Goal: Transaction & Acquisition: Download file/media

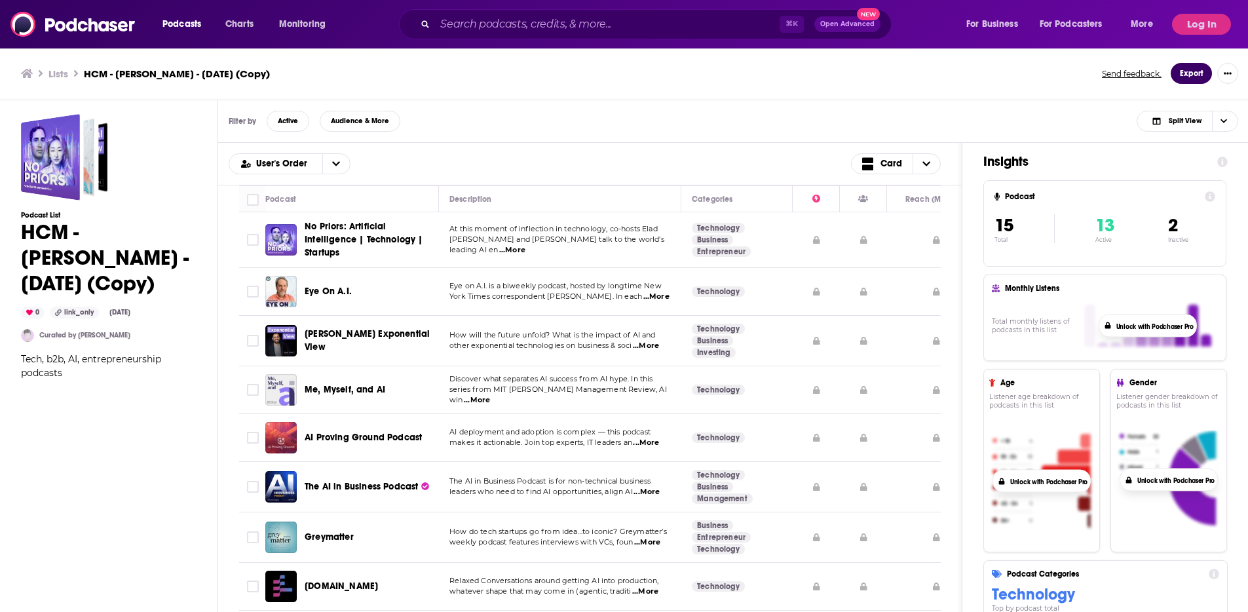
click at [1197, 73] on button "Export" at bounding box center [1190, 73] width 41 height 21
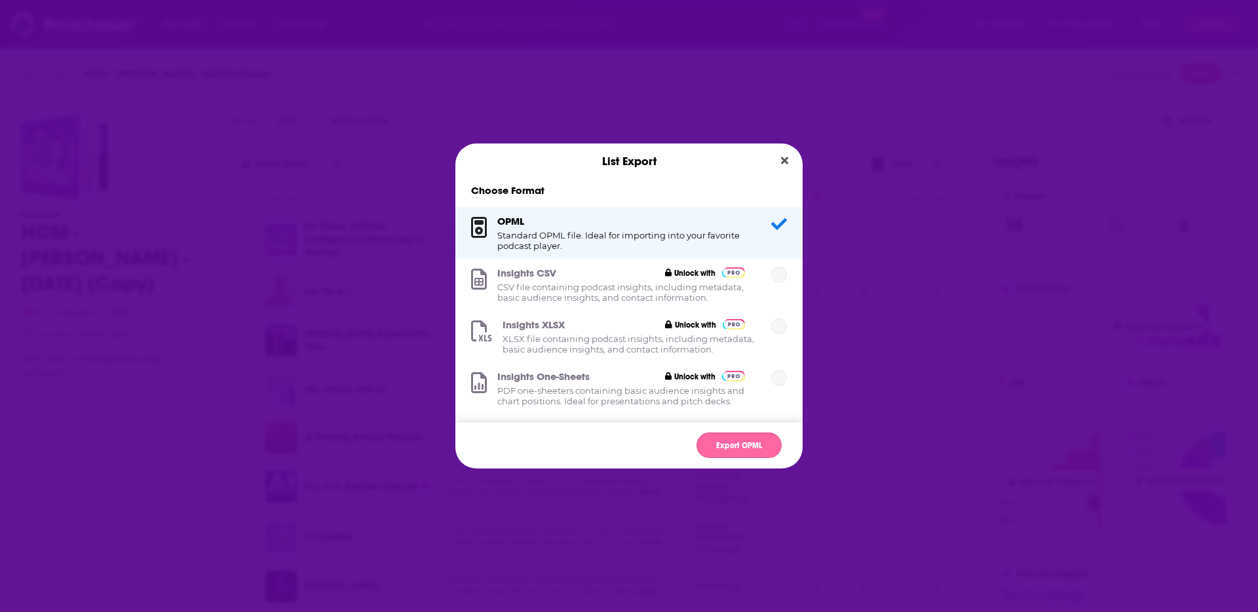
click at [736, 438] on button "Export OPML" at bounding box center [738, 445] width 85 height 26
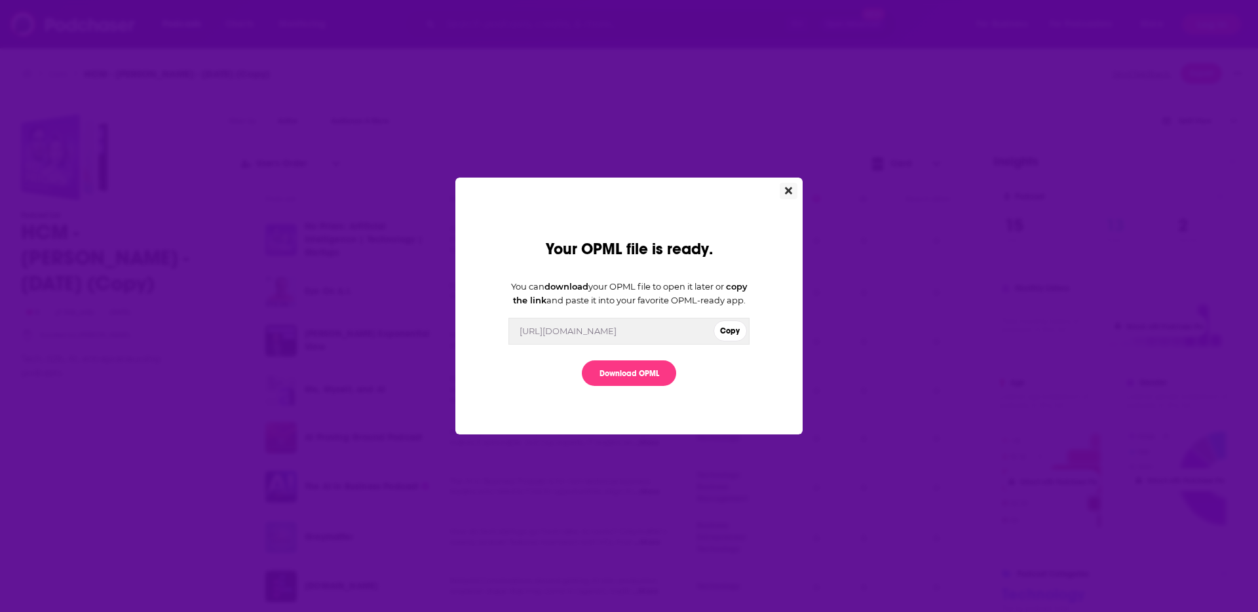
drag, startPoint x: 783, startPoint y: 184, endPoint x: 792, endPoint y: 179, distance: 10.8
click at [783, 184] on button "Close" at bounding box center [788, 191] width 18 height 16
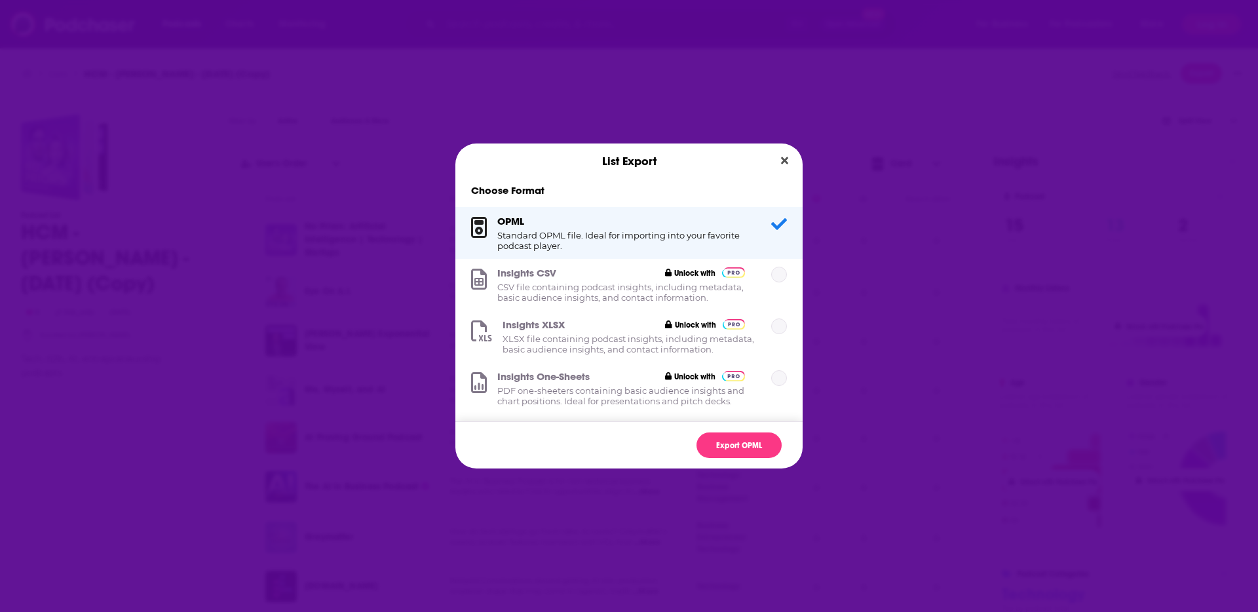
click at [935, 156] on div "List Export Choose Format OPML Standard OPML file. Ideal for importing into you…" at bounding box center [629, 306] width 1258 height 612
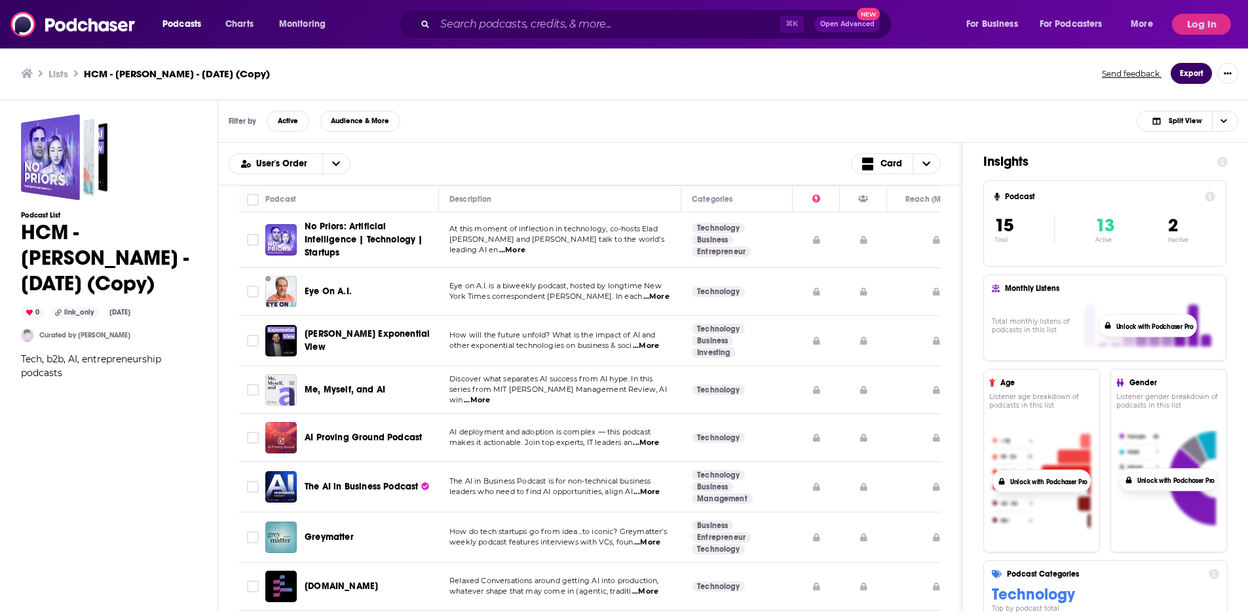
click at [1200, 66] on button "Export" at bounding box center [1190, 73] width 41 height 21
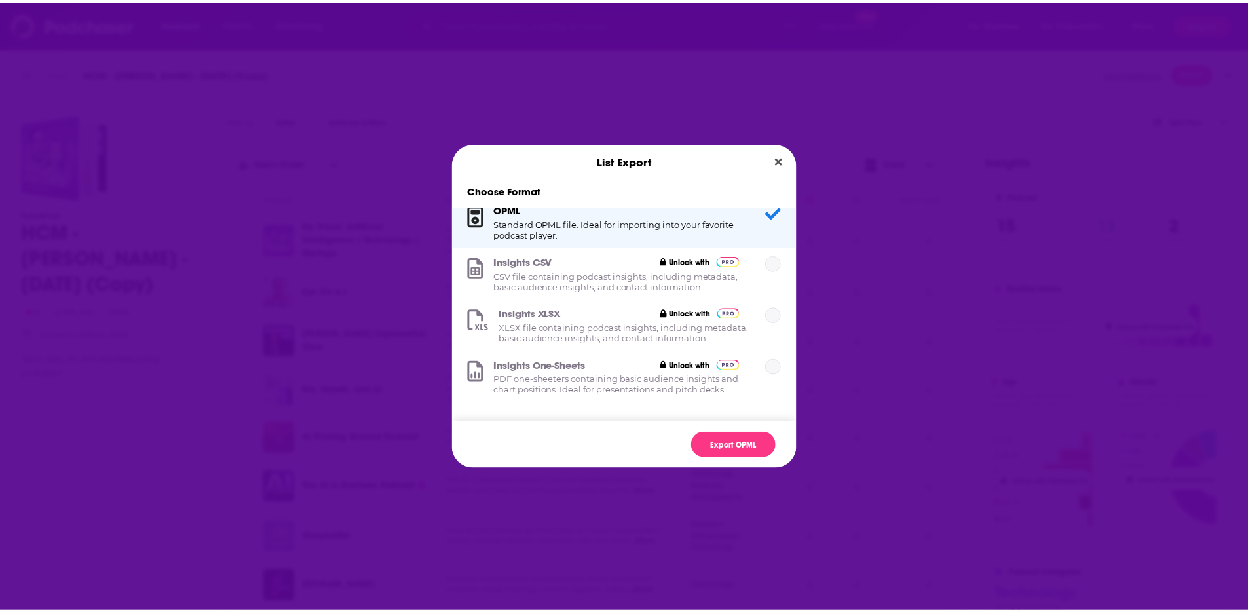
scroll to position [22, 0]
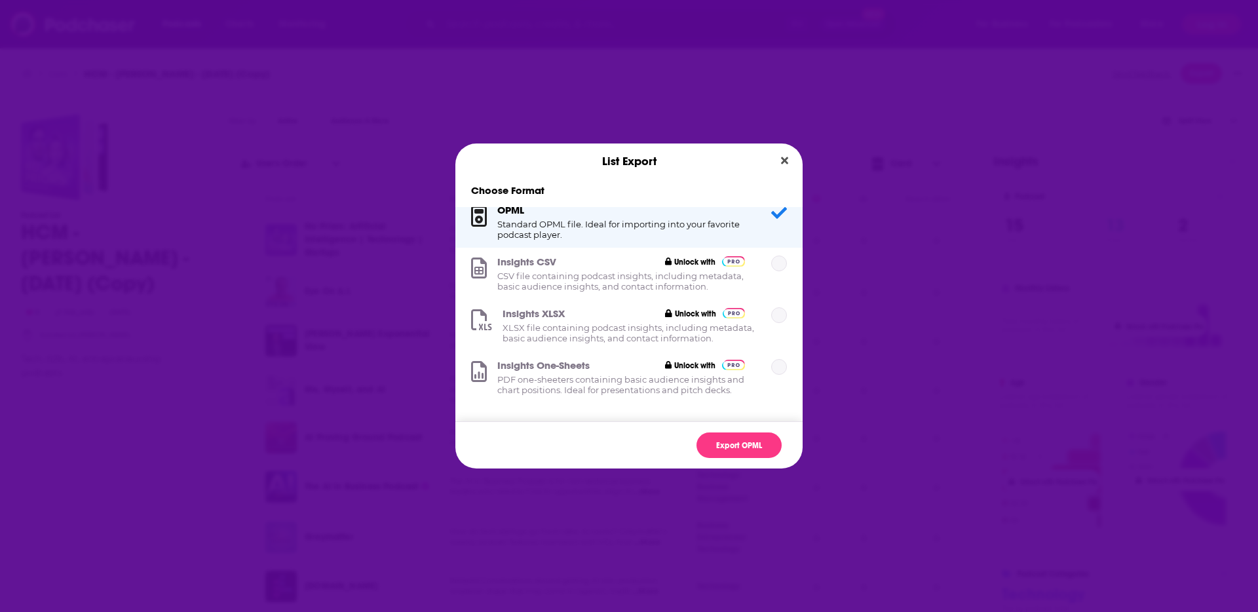
click at [683, 256] on button "Unlock with" at bounding box center [690, 261] width 58 height 12
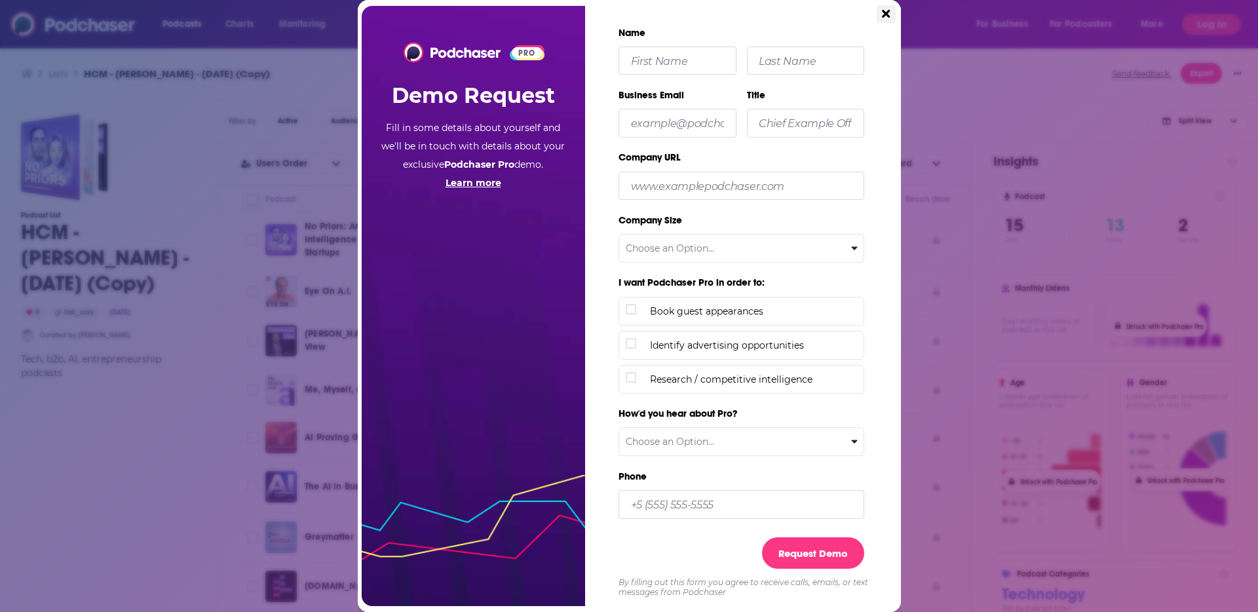
click at [891, 7] on button "Close" at bounding box center [885, 14] width 18 height 18
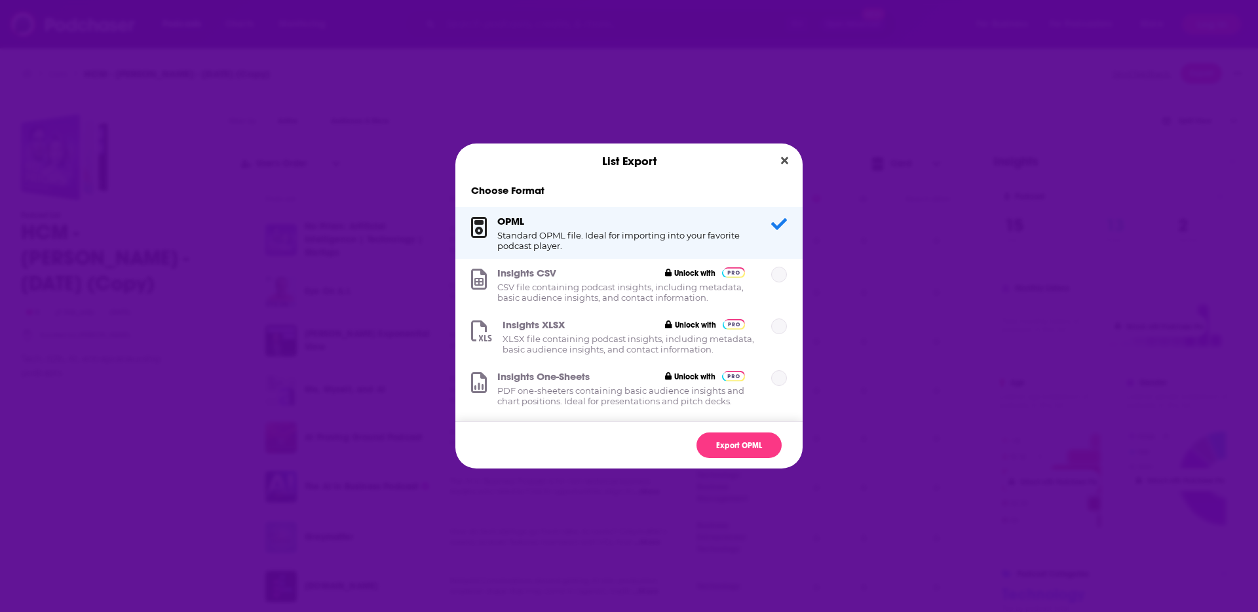
click at [1149, 75] on div "List Export Choose Format OPML Standard OPML file. Ideal for importing into you…" at bounding box center [629, 306] width 1258 height 612
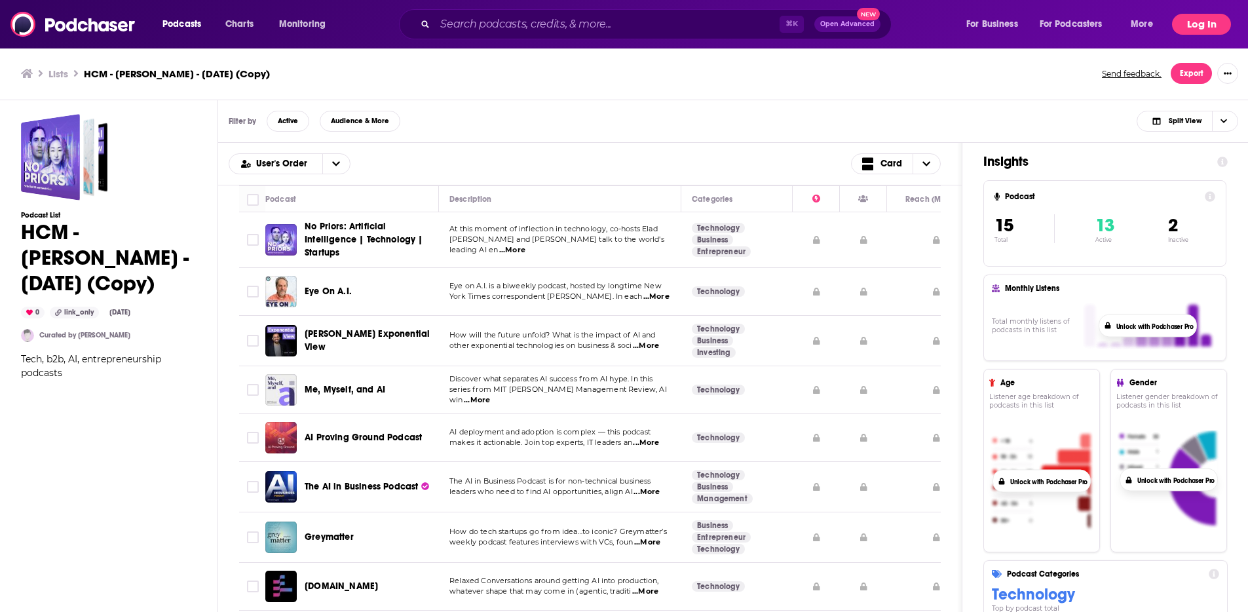
click at [1199, 25] on button "Log In" at bounding box center [1201, 24] width 59 height 21
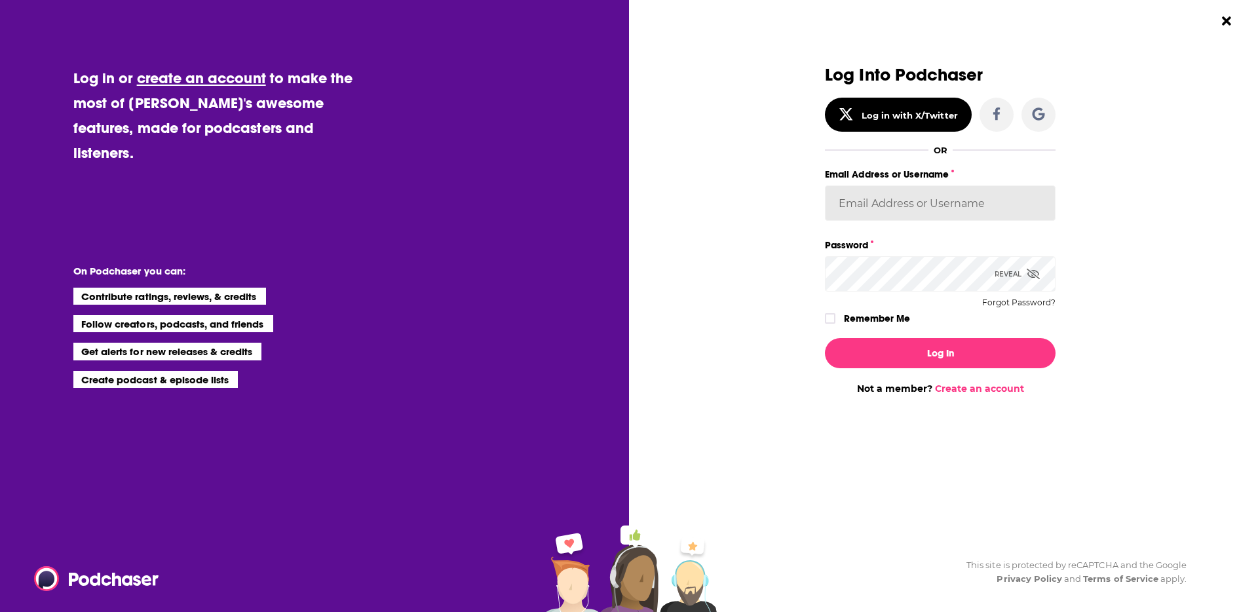
click at [914, 196] on input "Email Address or Username" at bounding box center [940, 202] width 231 height 35
click at [910, 210] on input "Email Address or Username" at bounding box center [940, 202] width 231 height 35
type input "abbymayo"
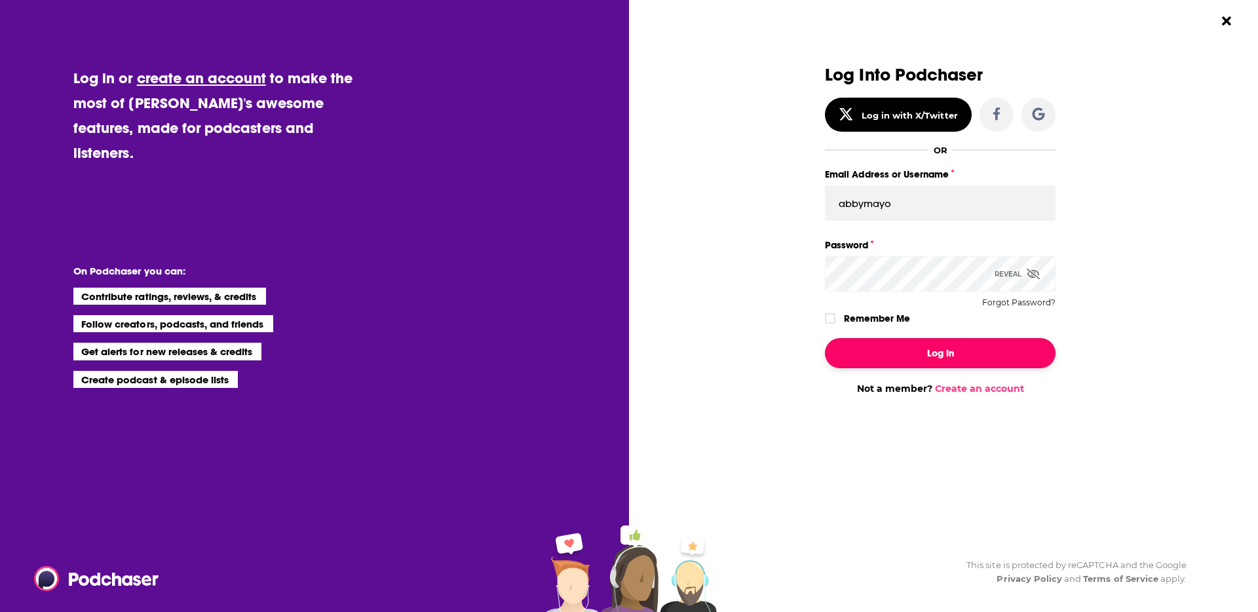
click at [993, 348] on button "Log In" at bounding box center [940, 353] width 231 height 30
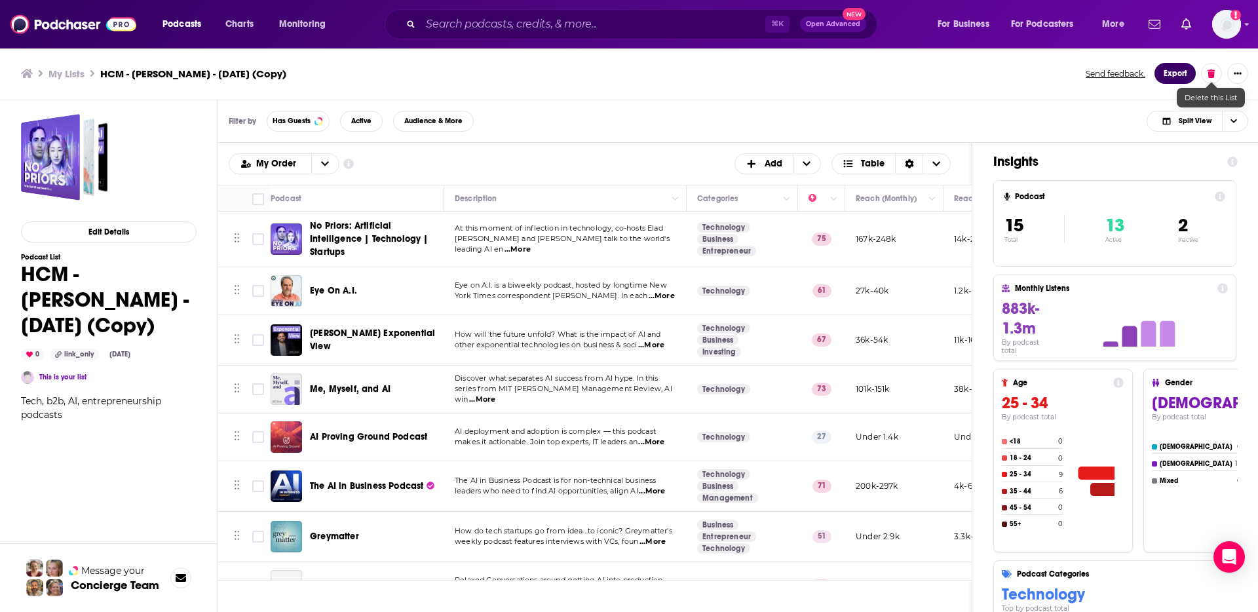
click at [1188, 75] on button "Export" at bounding box center [1174, 73] width 41 height 21
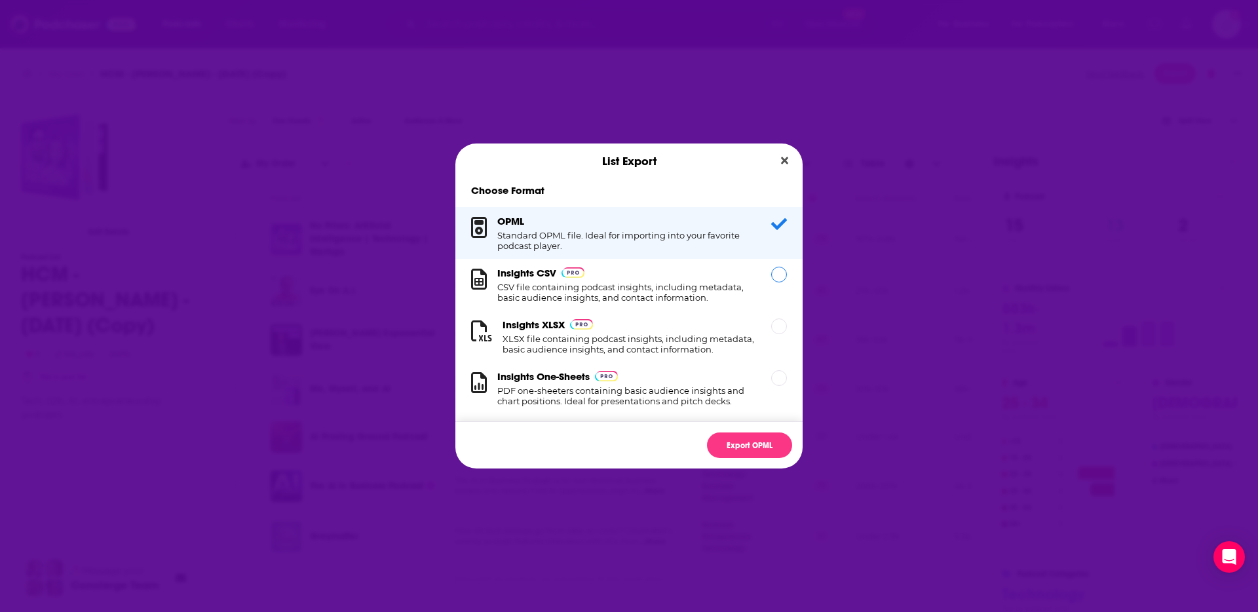
drag, startPoint x: 621, startPoint y: 280, endPoint x: 635, endPoint y: 303, distance: 26.7
click at [622, 280] on div "Insights CSV CSV file containing podcast insights, including metadata, basic au…" at bounding box center [626, 285] width 258 height 36
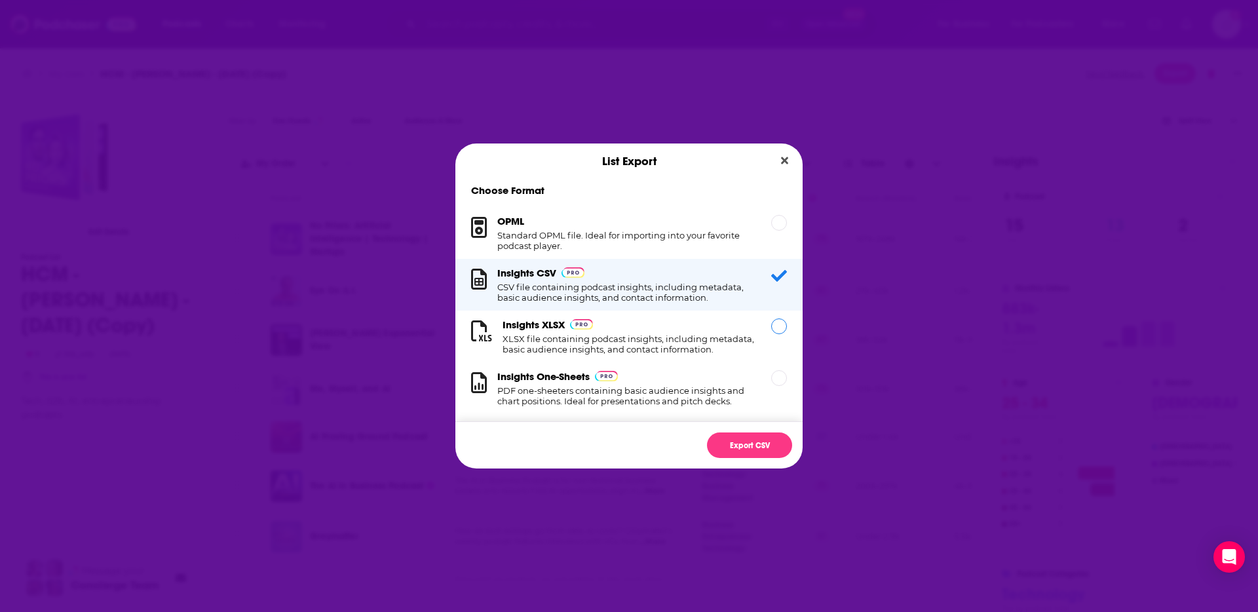
click at [614, 320] on div "Insights XLSX XLSX file containing podcast insights, including metadata, basic …" at bounding box center [628, 336] width 253 height 36
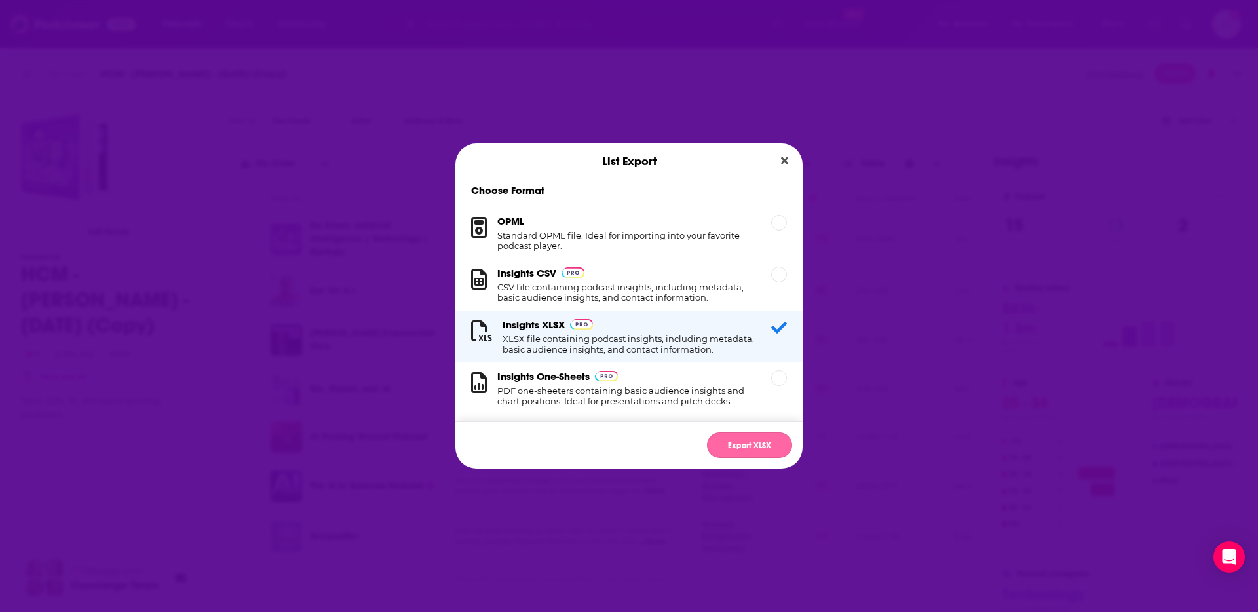
click at [745, 438] on button "Export XLSX" at bounding box center [749, 445] width 85 height 26
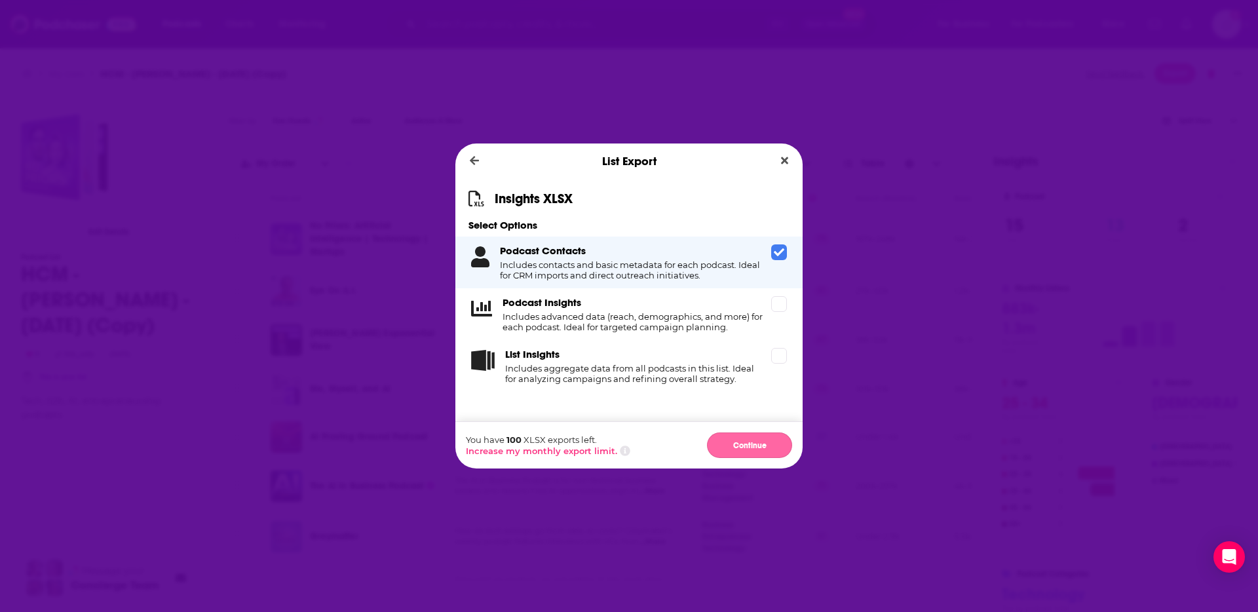
click at [749, 436] on button "Continue" at bounding box center [749, 445] width 85 height 26
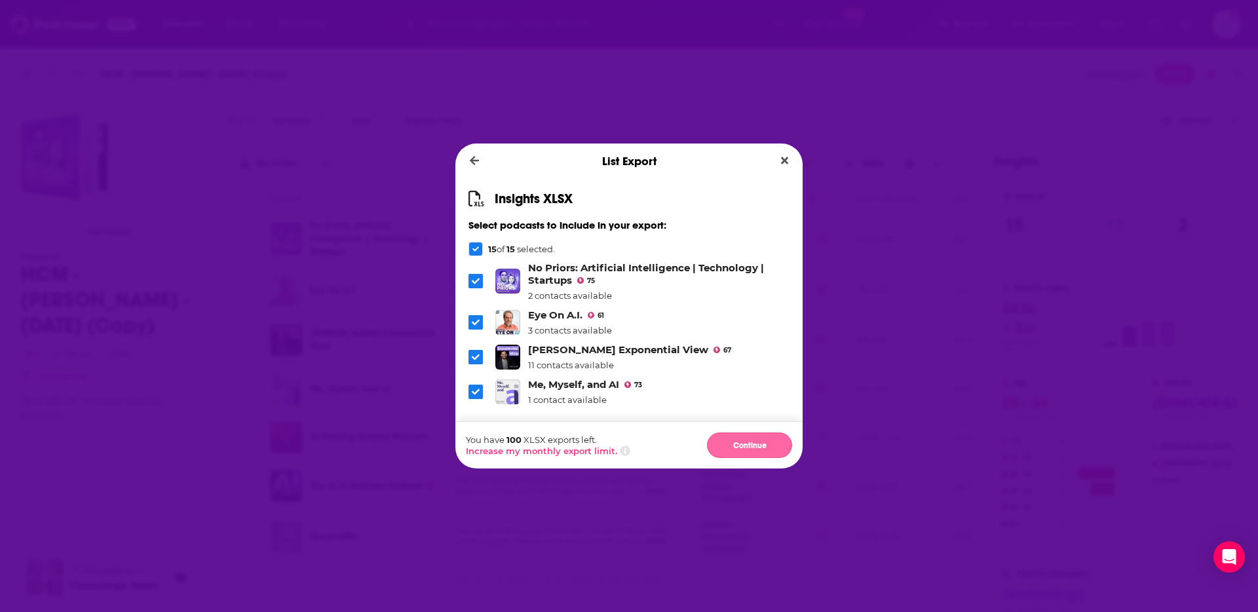
click at [732, 437] on button "Continue" at bounding box center [749, 445] width 85 height 26
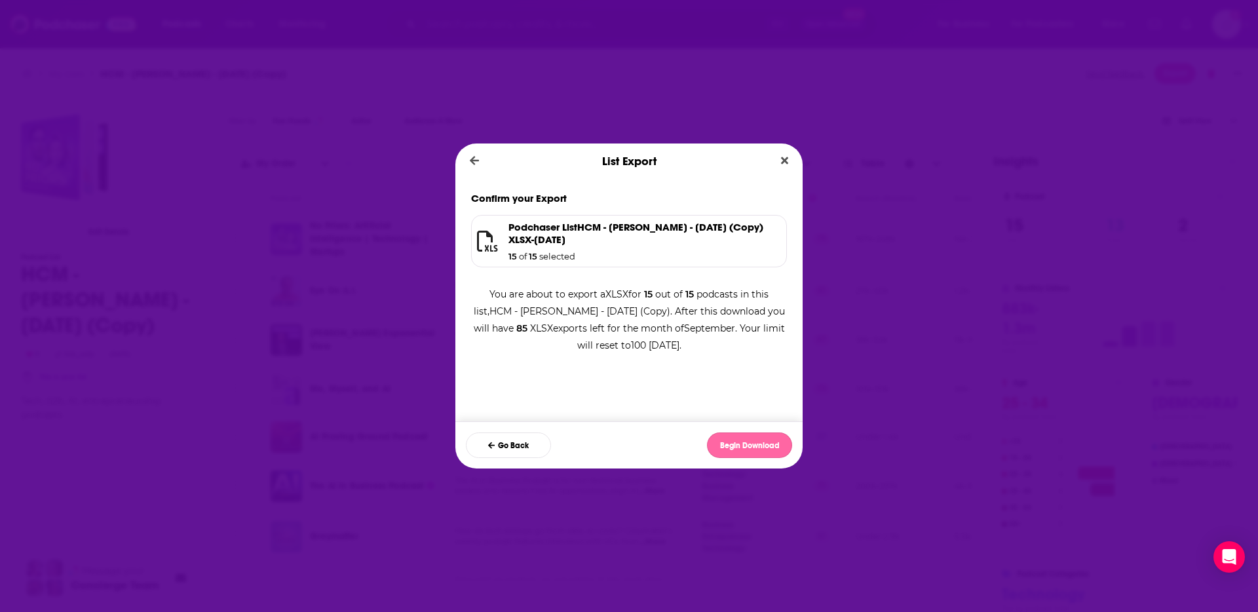
click at [727, 451] on button "Begin Download" at bounding box center [749, 445] width 85 height 26
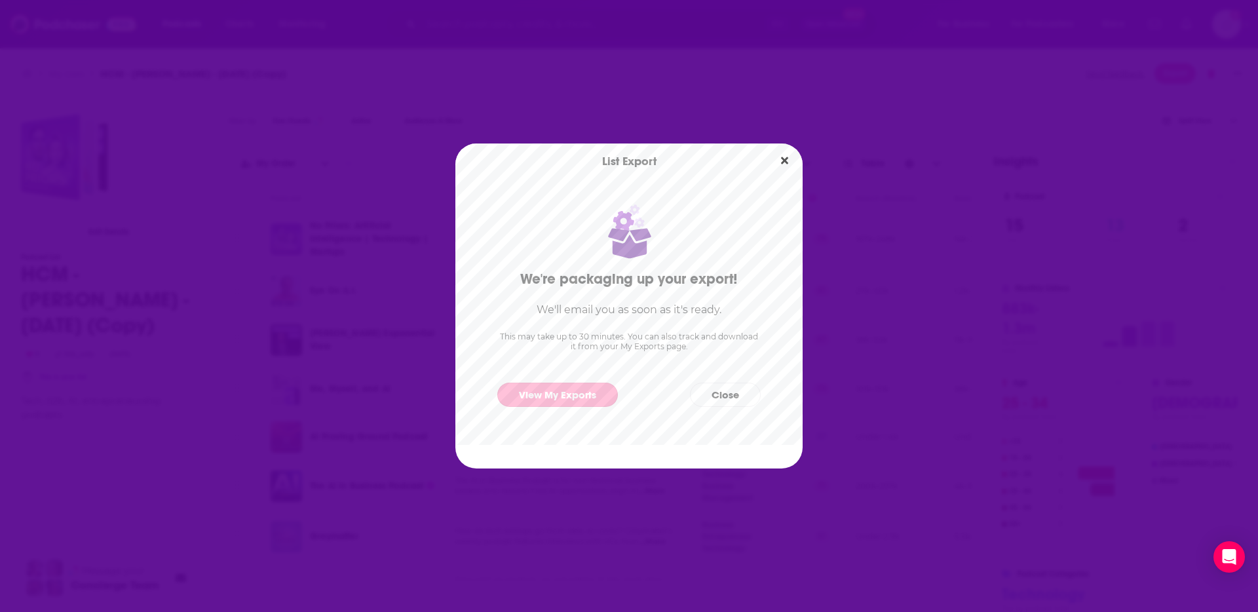
click at [592, 397] on link "View My Exports" at bounding box center [557, 394] width 121 height 24
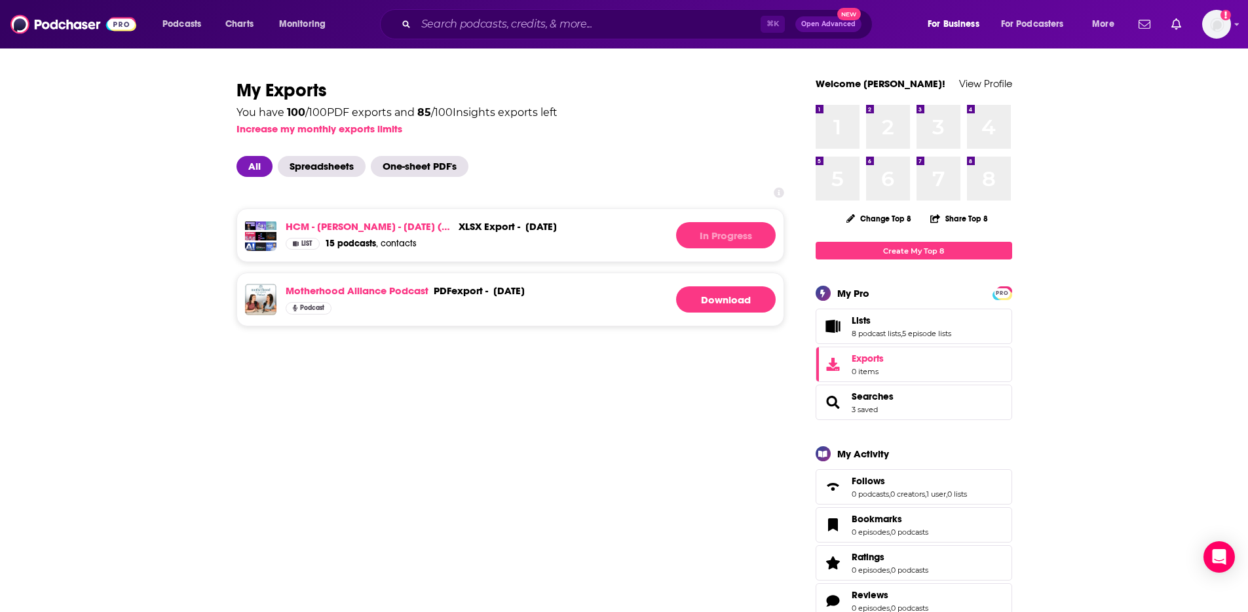
click at [701, 191] on div at bounding box center [510, 192] width 548 height 10
click at [704, 231] on div "In Progress" at bounding box center [726, 235] width 100 height 26
click at [404, 242] on link "15 podcasts , contacts" at bounding box center [371, 244] width 92 height 12
click at [749, 239] on link "Download" at bounding box center [726, 235] width 100 height 26
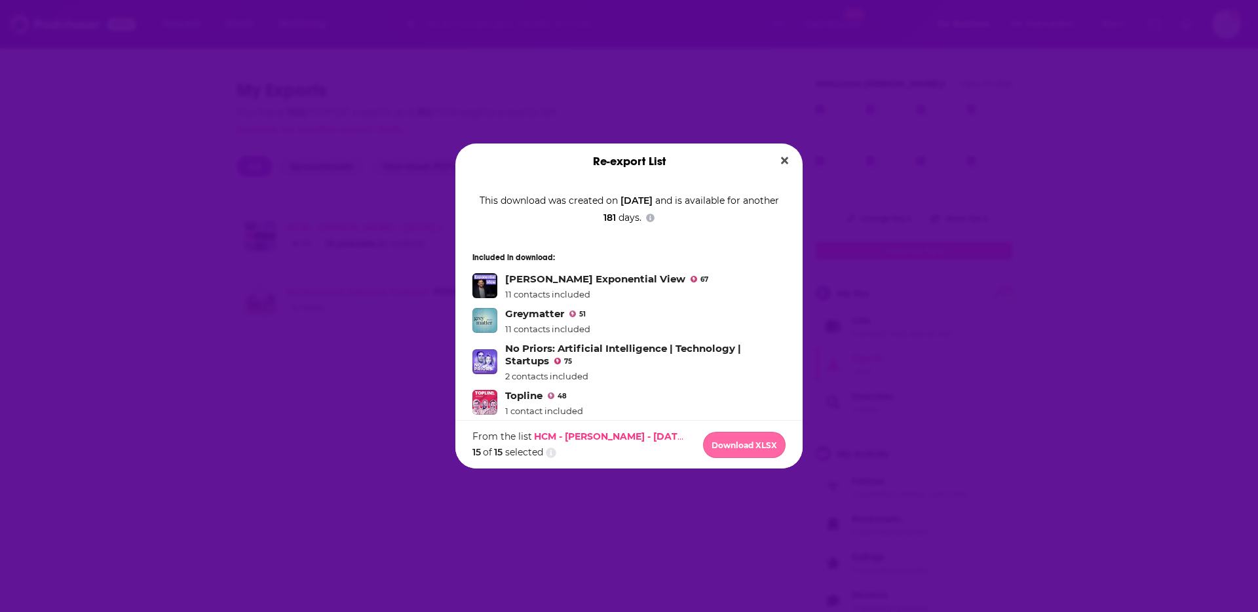
click at [764, 449] on button "Download XLSX" at bounding box center [744, 445] width 83 height 26
